Goal: Information Seeking & Learning: Learn about a topic

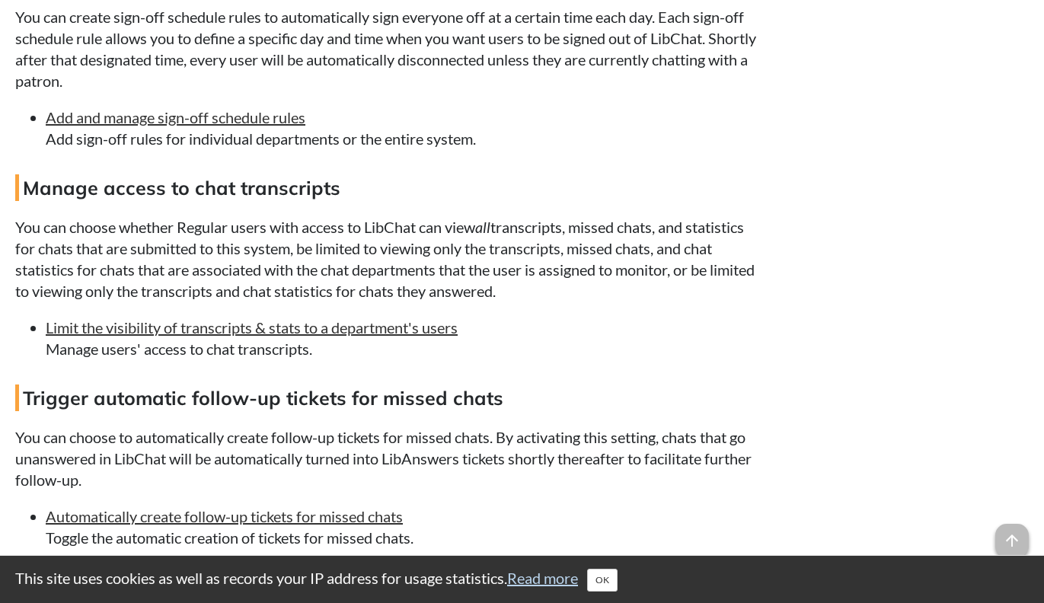
scroll to position [1903, 0]
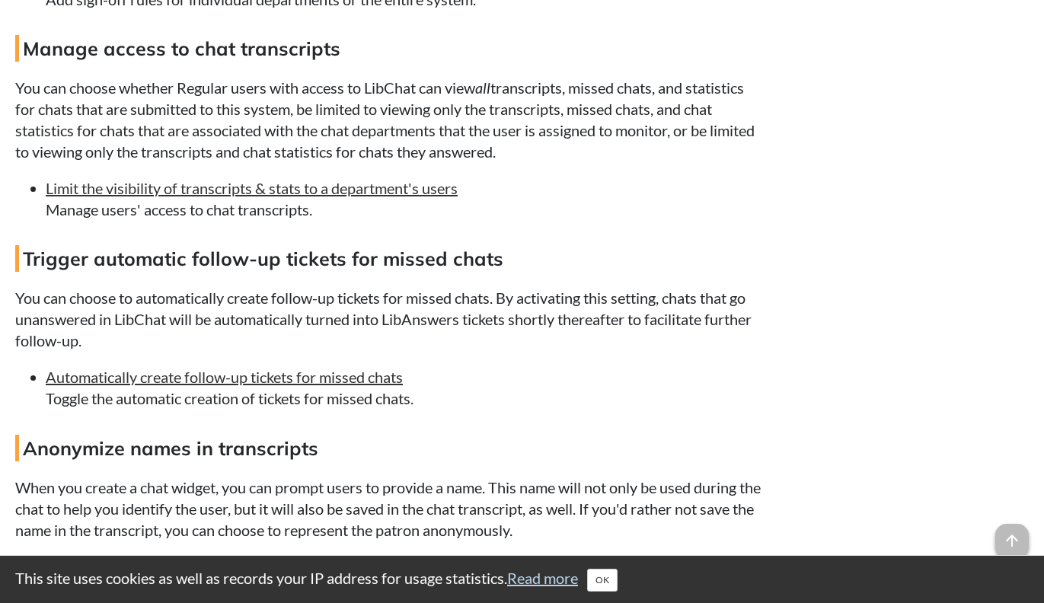
click at [297, 304] on p "You can choose to automatically create follow-up tickets for missed chats. By a…" at bounding box center [389, 319] width 748 height 64
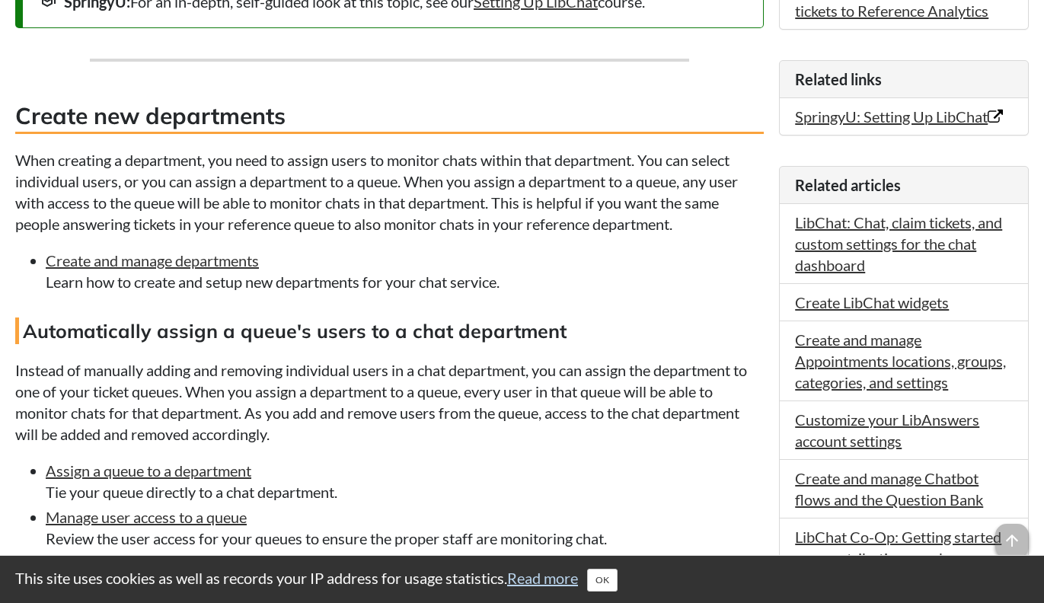
scroll to position [761, 0]
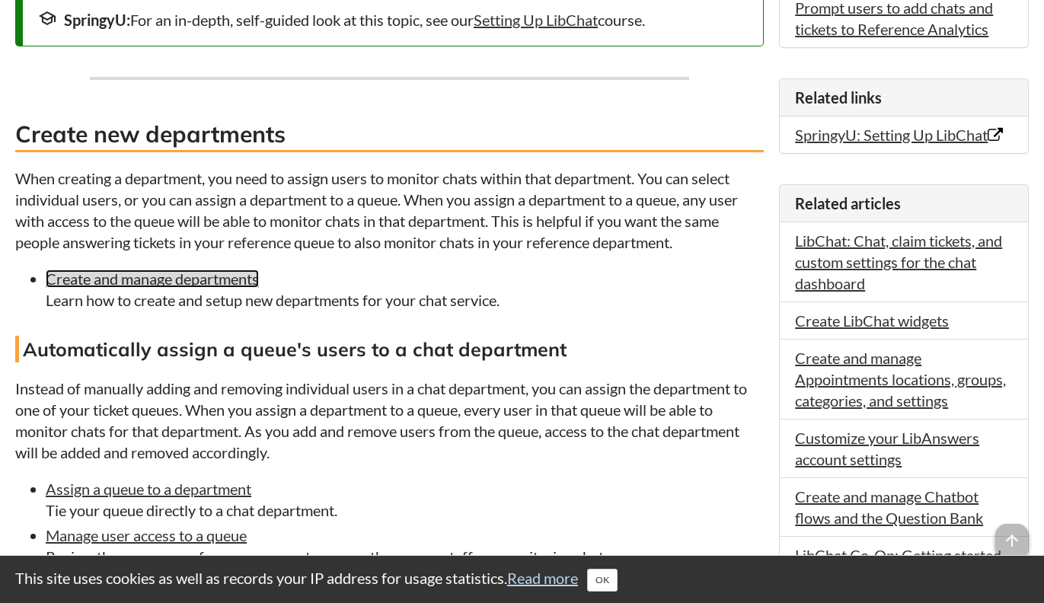
click at [125, 284] on link "Create and manage departments" at bounding box center [152, 279] width 213 height 18
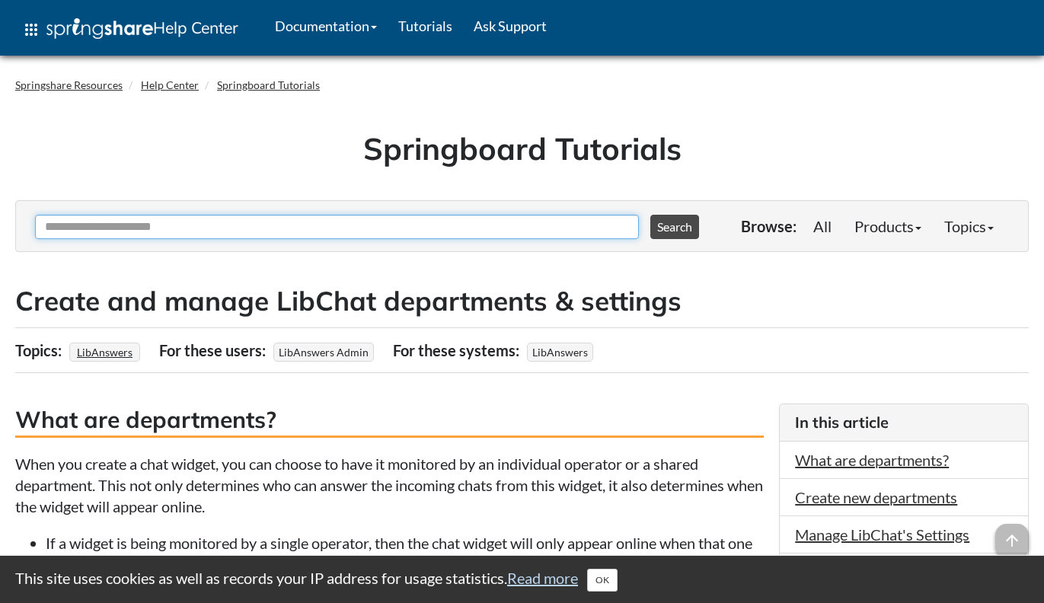
click at [228, 230] on input "Ask Another Question" at bounding box center [337, 227] width 604 height 24
type input "***"
click at [650, 215] on button "Search" at bounding box center [674, 227] width 49 height 24
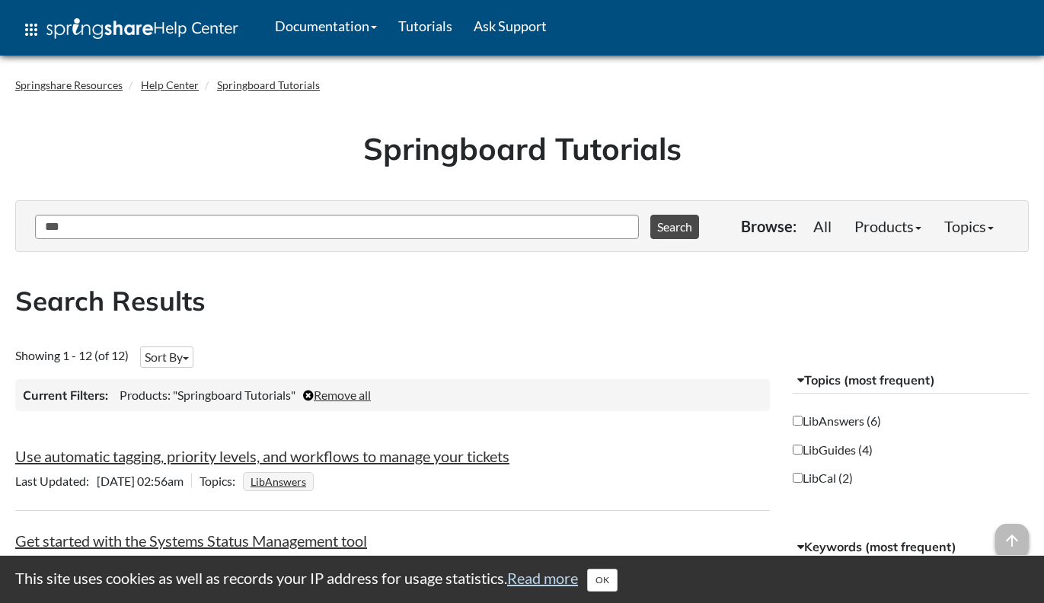
scroll to position [152, 0]
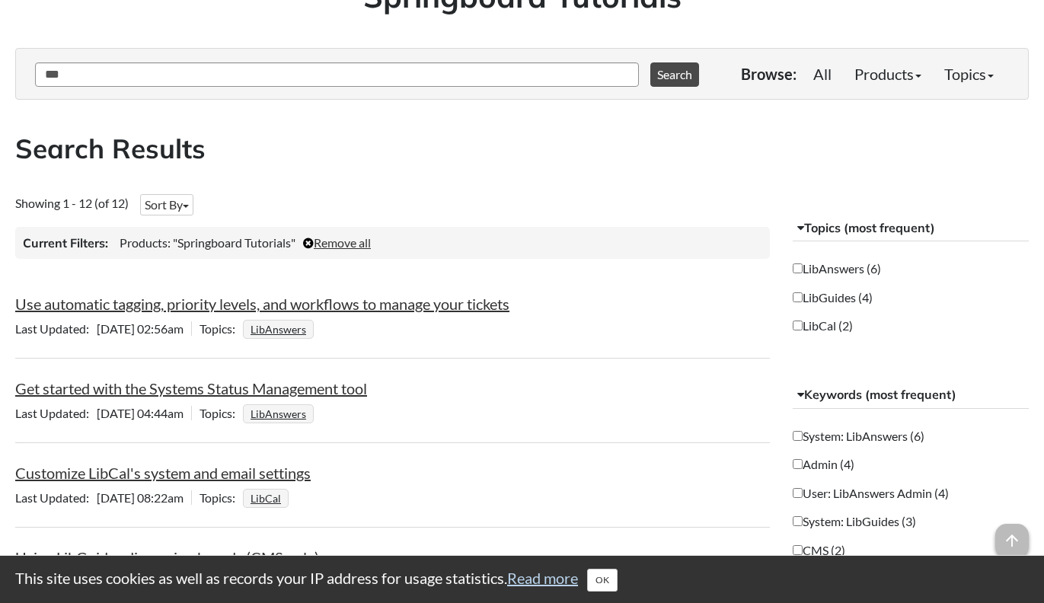
click at [803, 265] on label "LibAnswers (6)" at bounding box center [837, 268] width 88 height 17
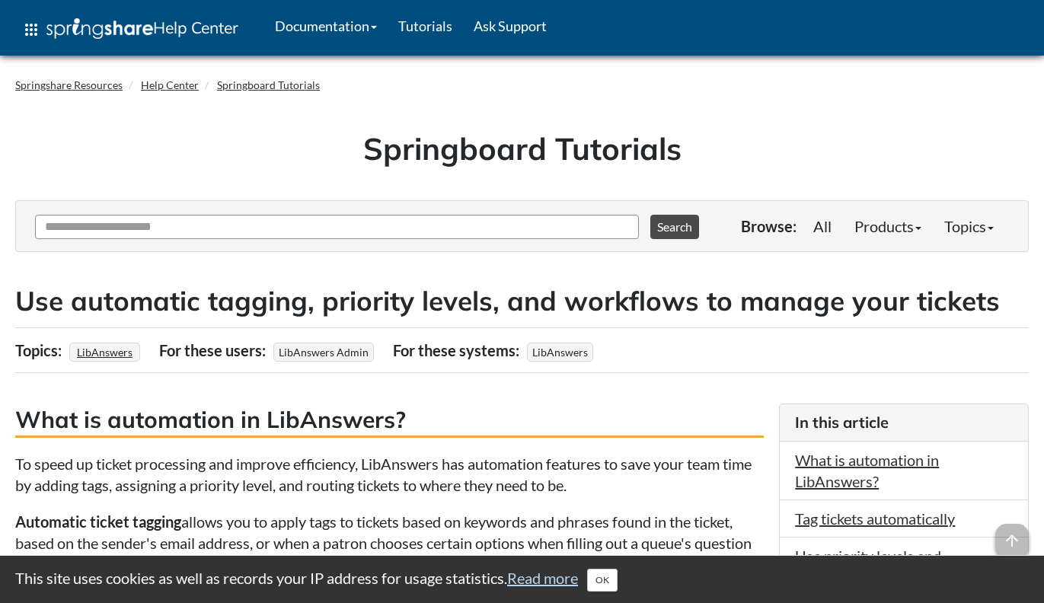
scroll to position [228, 0]
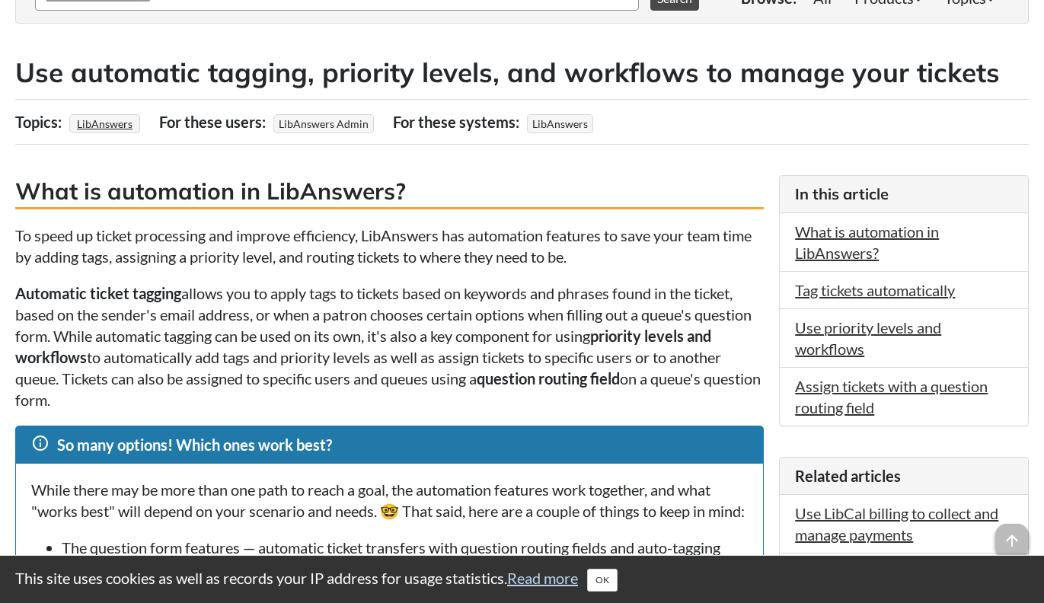
click at [337, 267] on p "To speed up ticket processing and improve efficiency, LibAnswers has automation…" at bounding box center [389, 246] width 748 height 43
click at [206, 301] on p "Automatic ticket tagging allows you to apply tags to tickets based on keywords …" at bounding box center [389, 346] width 748 height 128
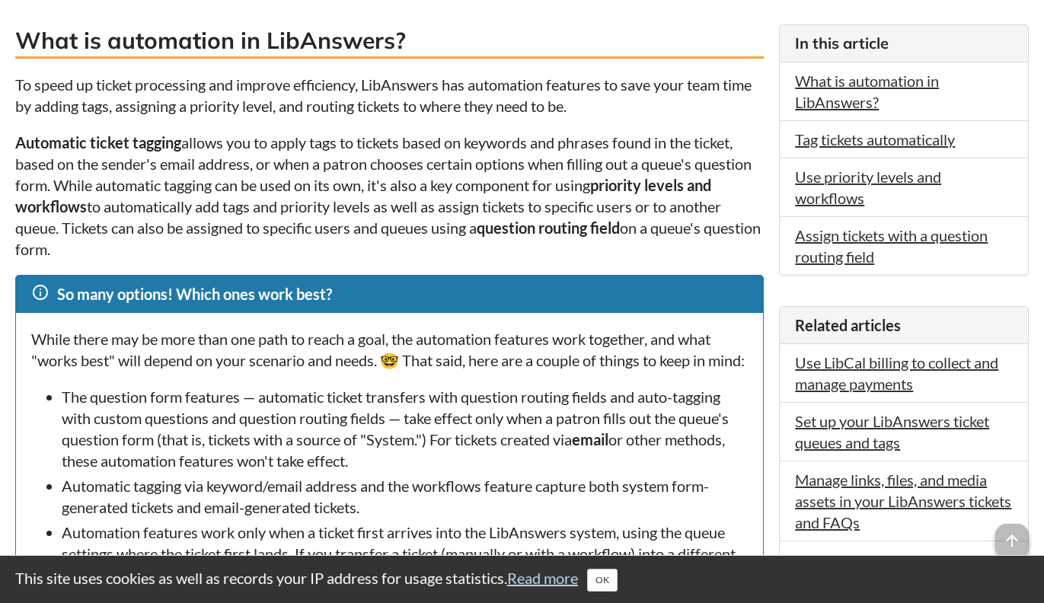
scroll to position [381, 0]
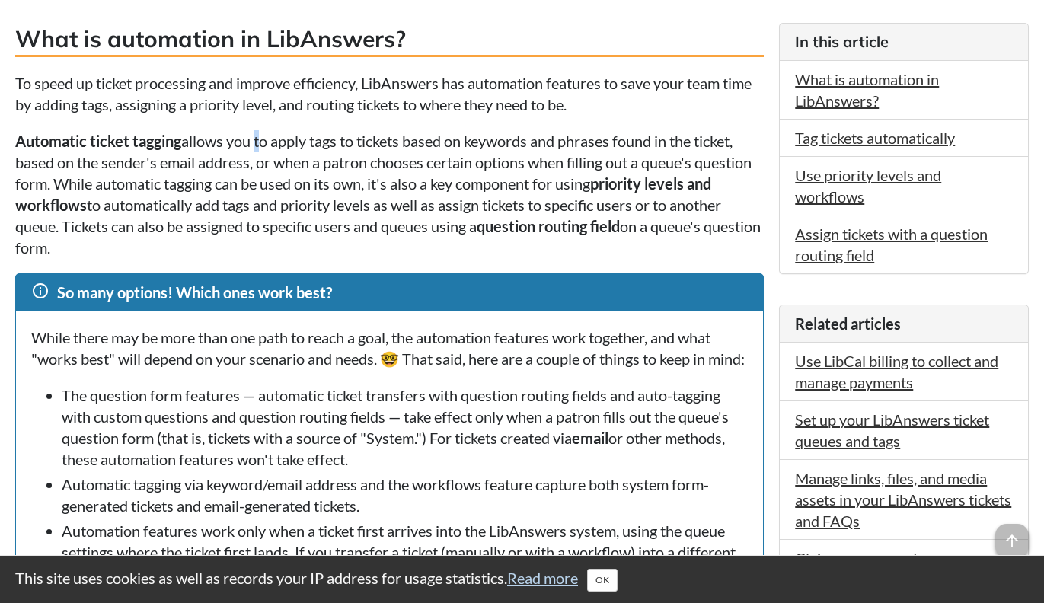
click at [258, 138] on p "Automatic ticket tagging allows you to apply tags to tickets based on keywords …" at bounding box center [389, 194] width 748 height 128
click at [286, 187] on p "Automatic ticket tagging allows you to apply tags to tickets based on keywords …" at bounding box center [389, 194] width 748 height 128
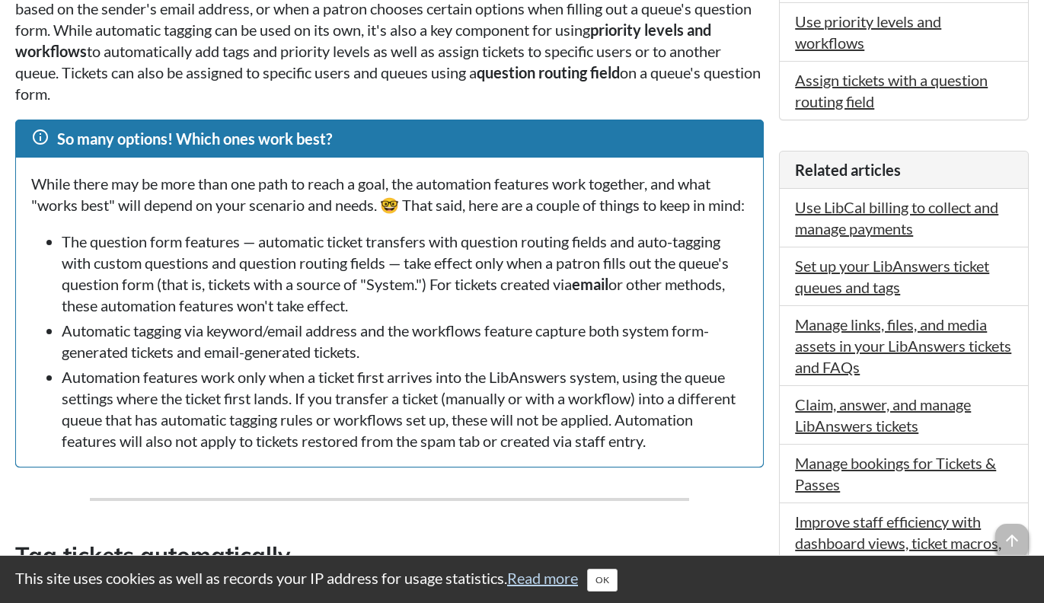
scroll to position [533, 0]
